Goal: Transaction & Acquisition: Purchase product/service

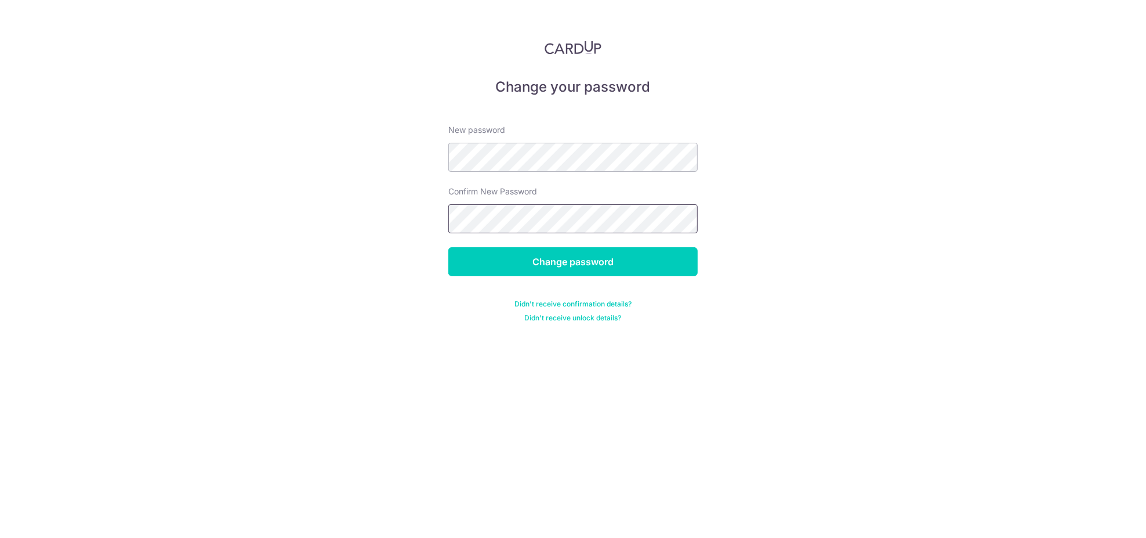
click at [448, 247] on input "Change password" at bounding box center [572, 261] width 249 height 29
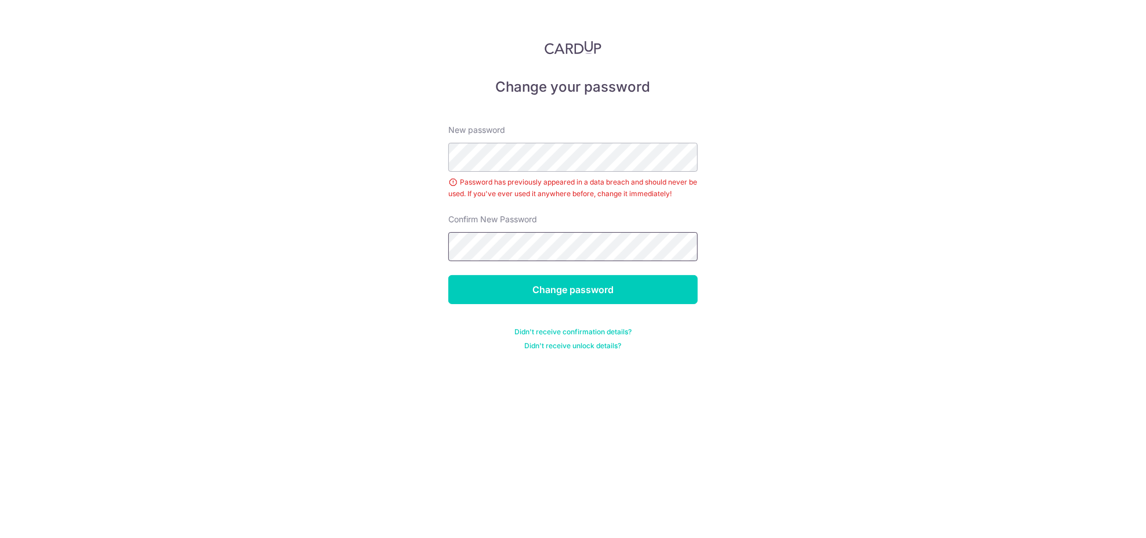
click at [448, 275] on input "Change password" at bounding box center [572, 289] width 249 height 29
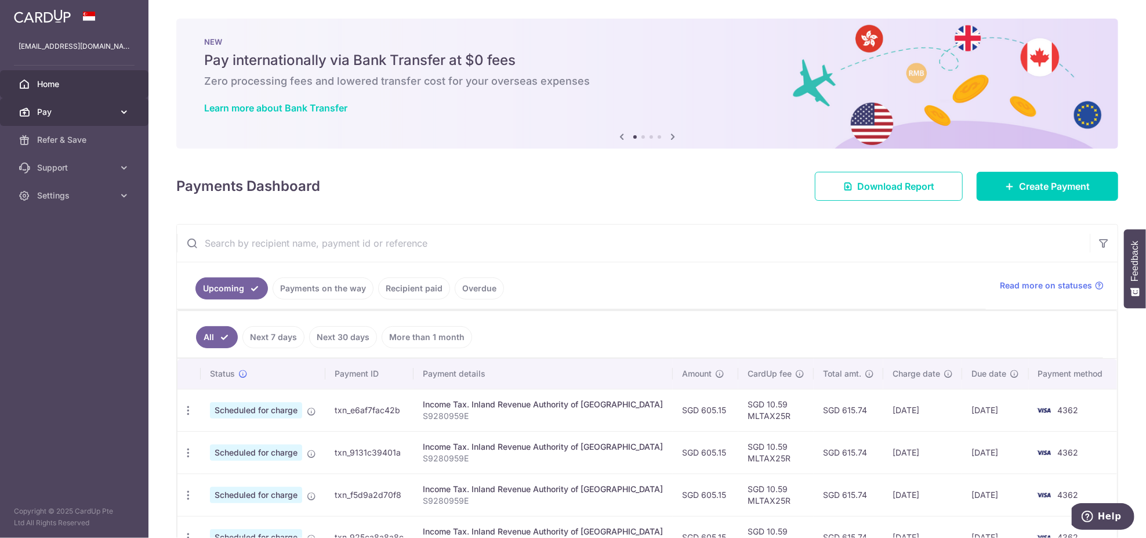
click at [86, 113] on span "Pay" at bounding box center [75, 112] width 77 height 12
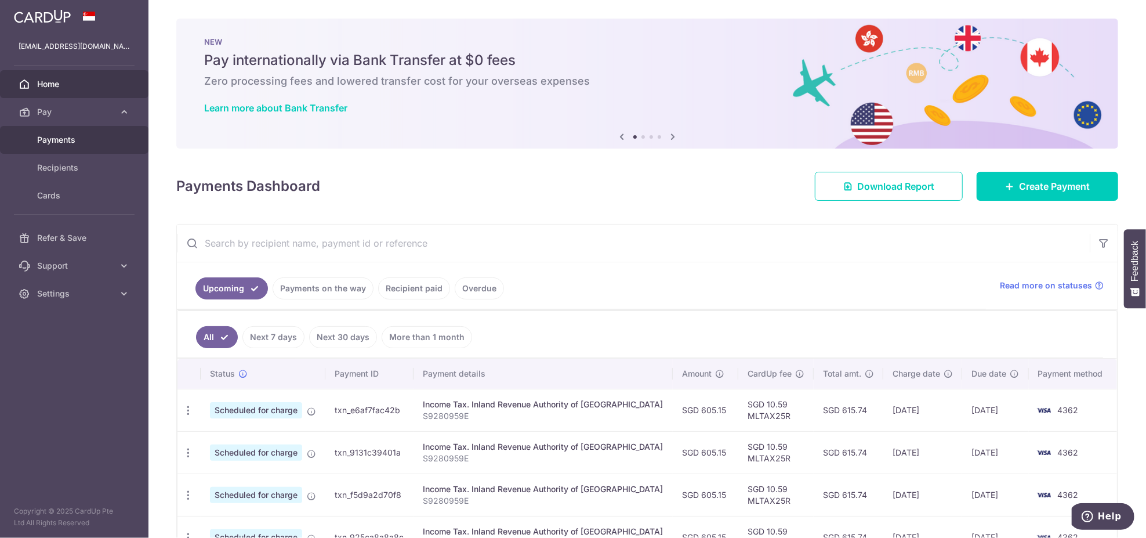
click at [50, 139] on span "Payments" at bounding box center [75, 140] width 77 height 12
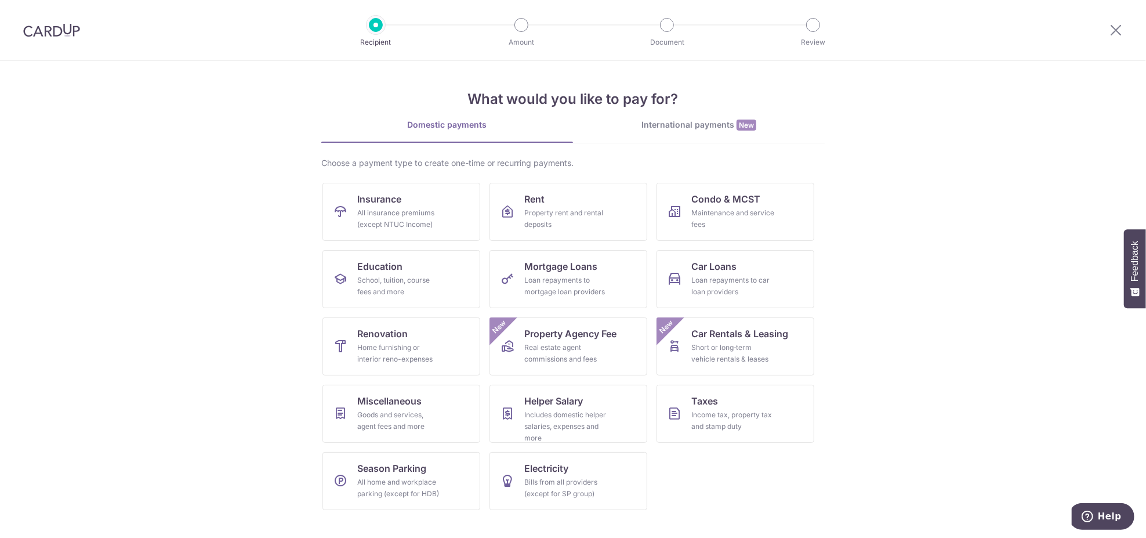
click at [694, 122] on div "International payments New" at bounding box center [699, 125] width 252 height 12
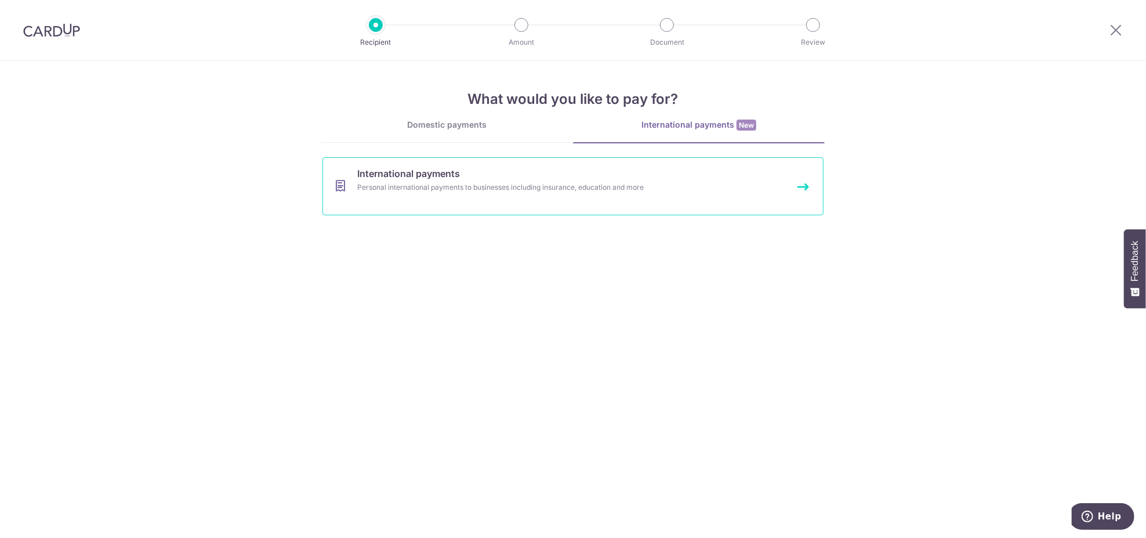
click at [724, 183] on div "Personal international payments to businesses including insurance, education an…" at bounding box center [557, 187] width 401 height 12
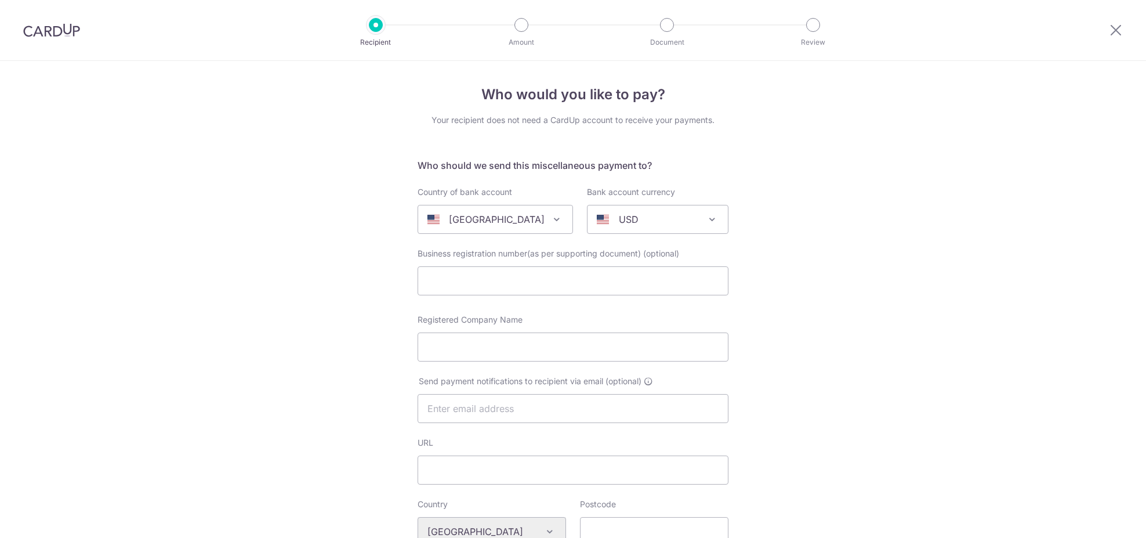
select select
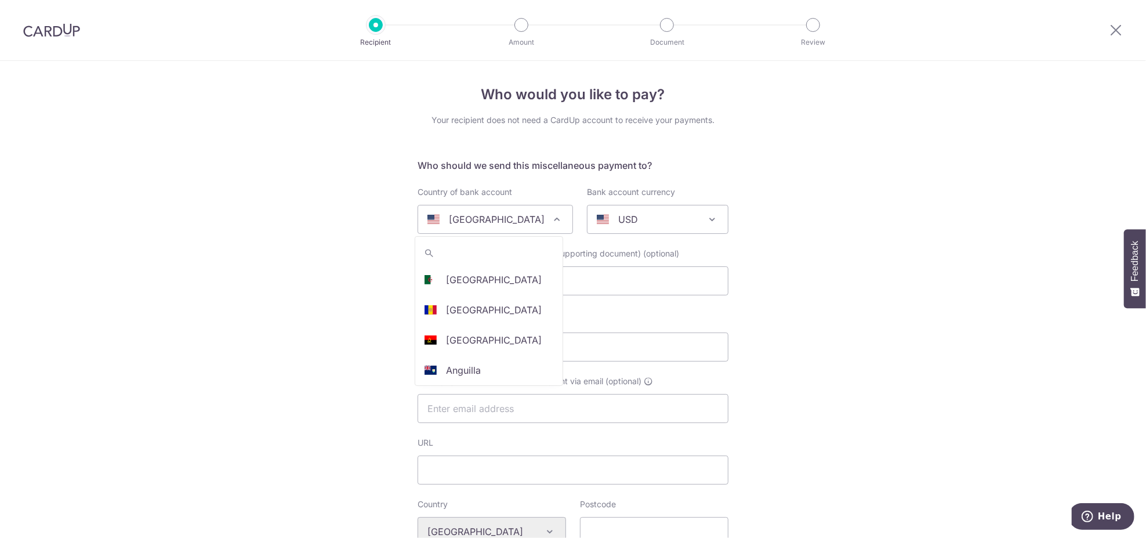
click at [547, 226] on span "United States" at bounding box center [495, 219] width 154 height 28
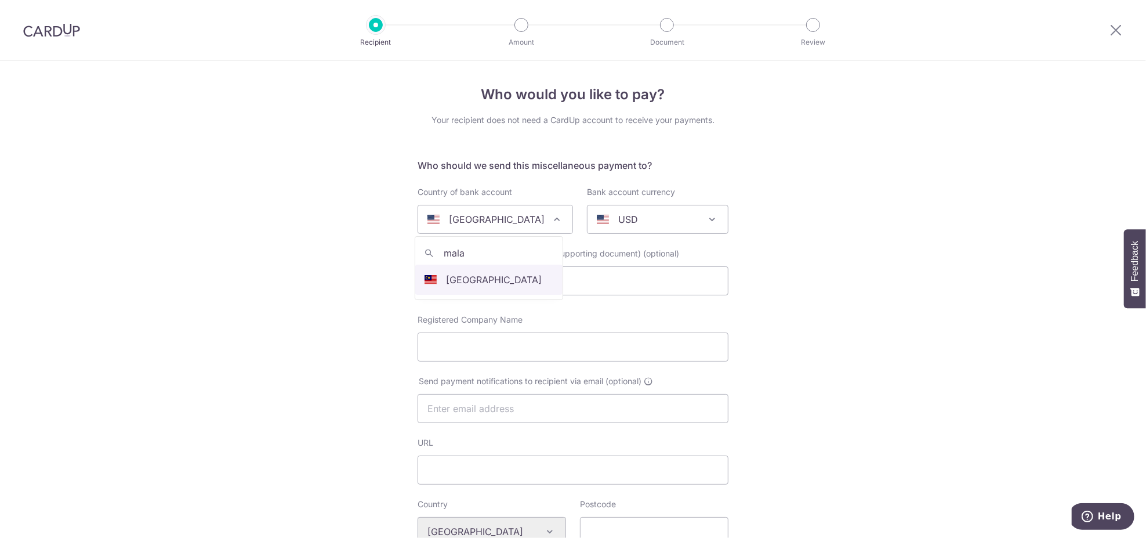
type input "mala"
select select "159"
select select "Malaysia"
select select
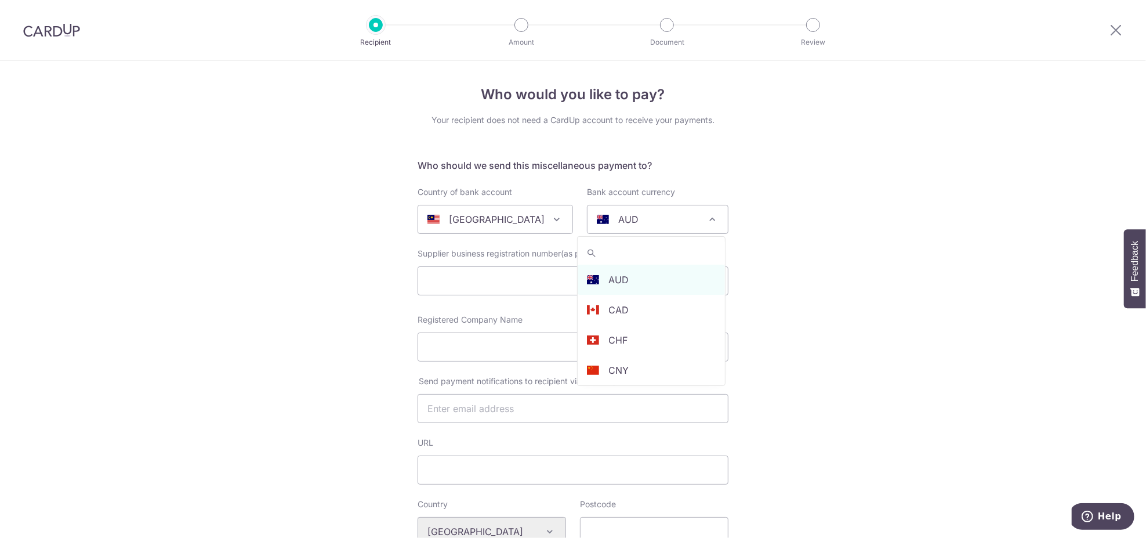
click at [653, 214] on div "AUD" at bounding box center [648, 219] width 103 height 14
select select "4"
click at [537, 279] on input "text" at bounding box center [573, 280] width 311 height 29
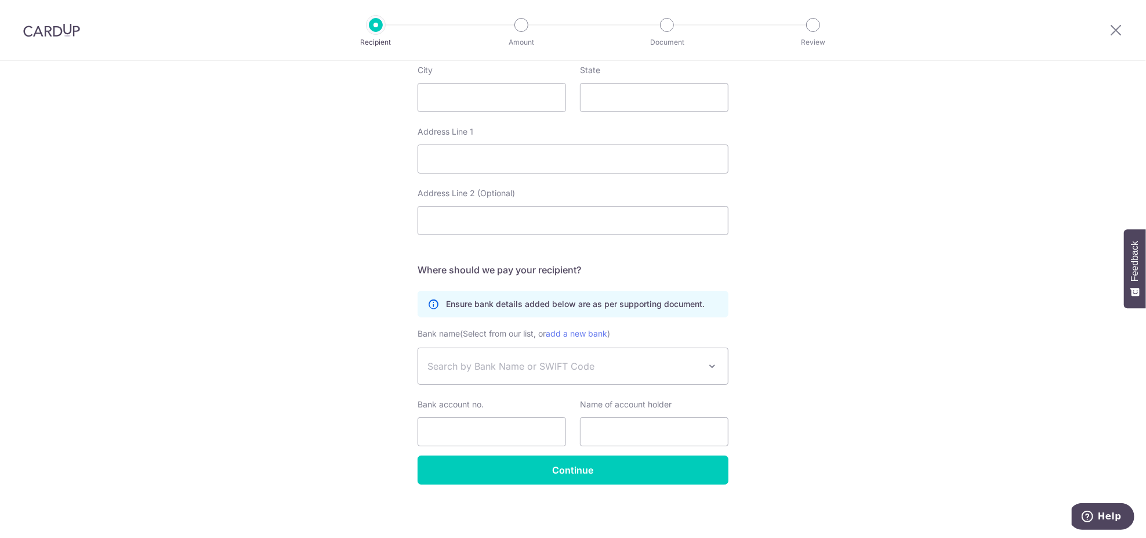
scroll to position [0, 0]
